Goal: Information Seeking & Learning: Understand process/instructions

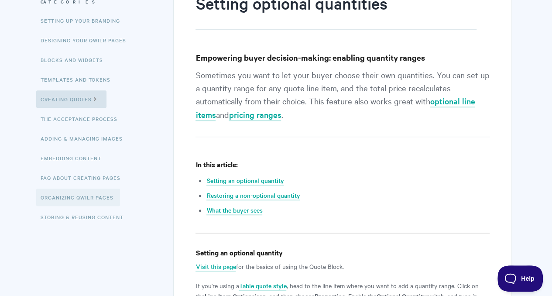
scroll to position [123, 0]
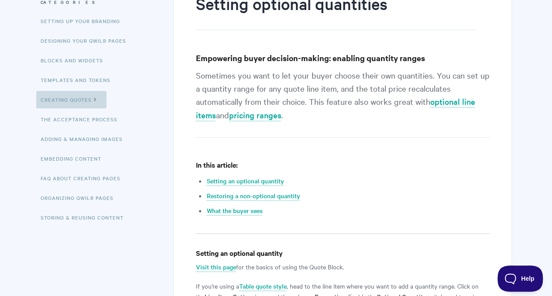
click at [77, 96] on link "Creating Quotes" at bounding box center [71, 99] width 70 height 17
click at [253, 116] on link "pricing ranges" at bounding box center [255, 116] width 52 height 12
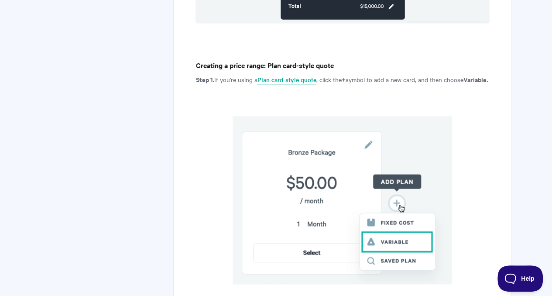
scroll to position [672, 0]
